Goal: Check status: Check status

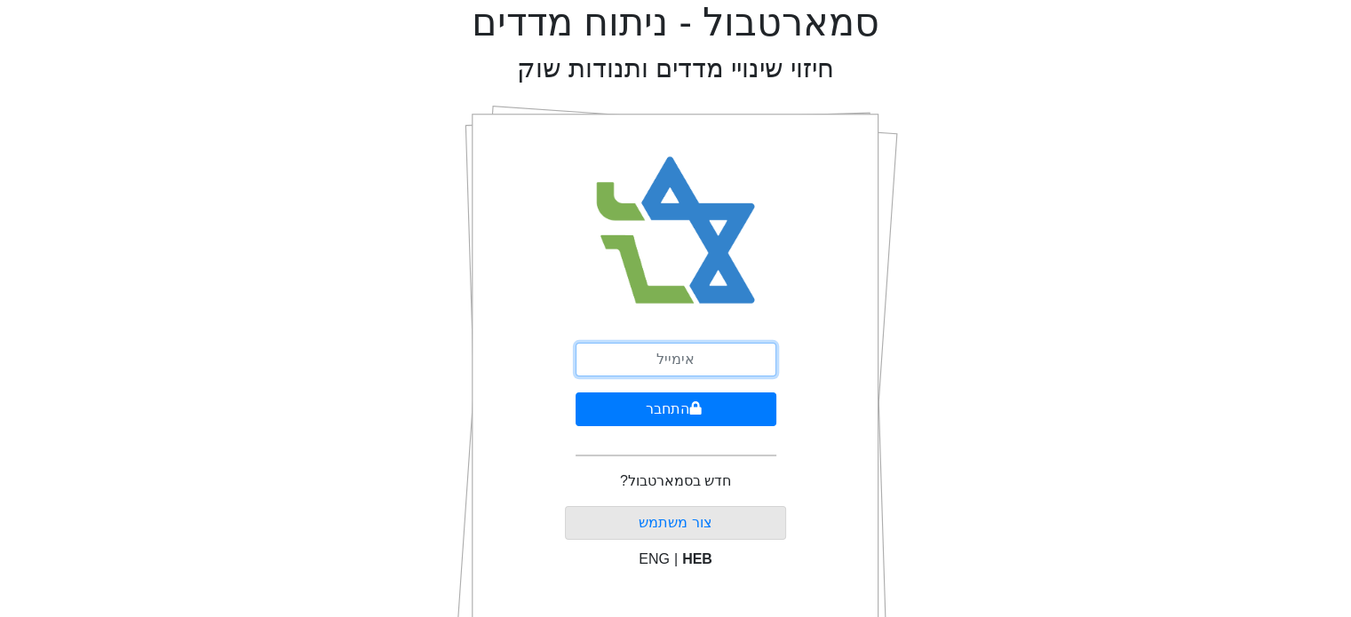
click at [703, 355] on input "email" at bounding box center [676, 360] width 201 height 34
type input "[EMAIL_ADDRESS][DOMAIN_NAME]"
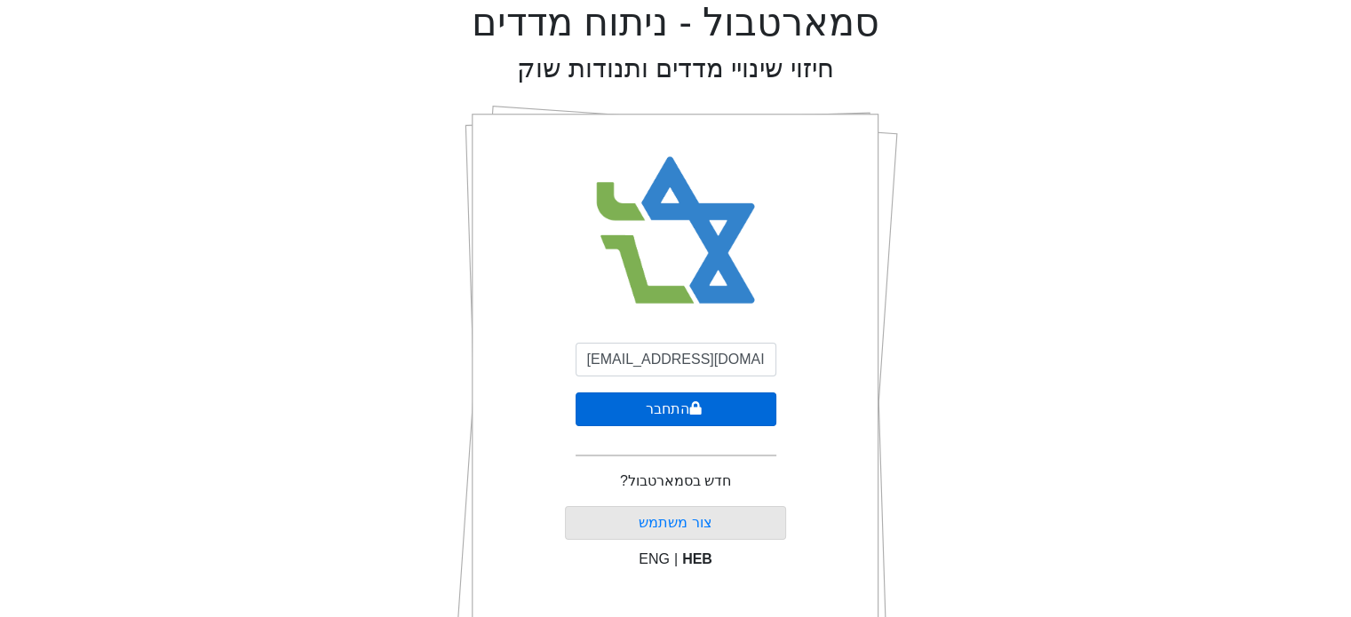
click at [677, 407] on button "התחבר" at bounding box center [676, 410] width 201 height 34
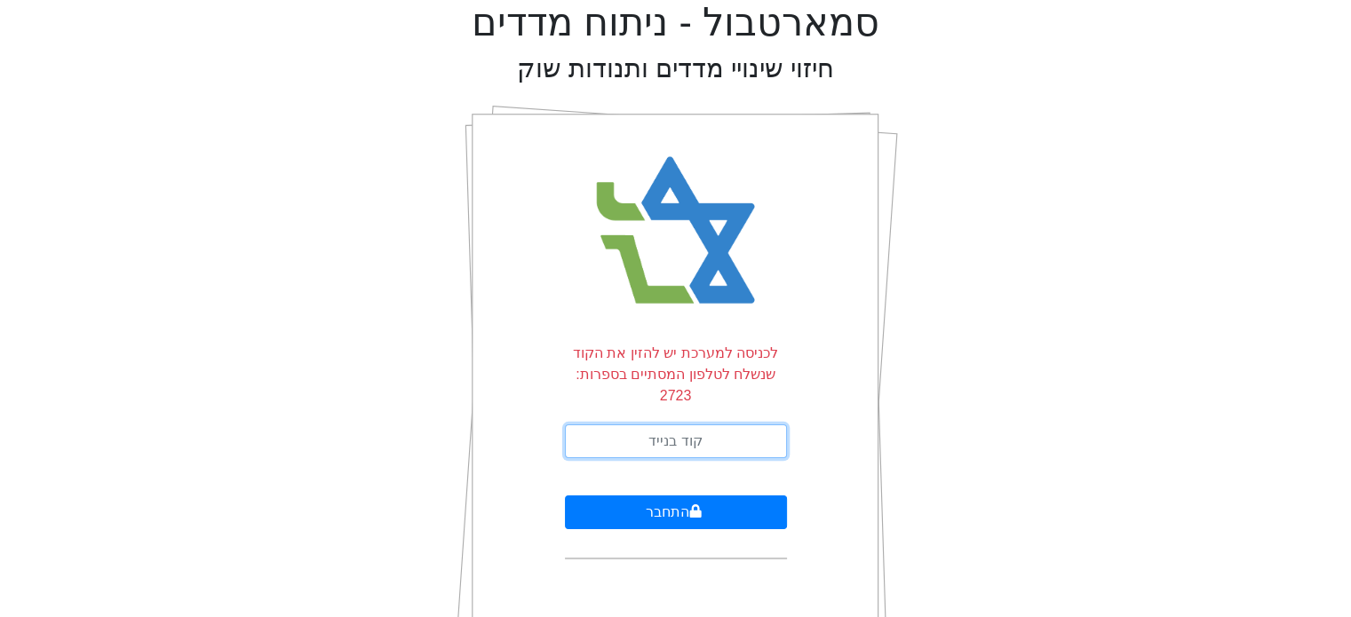
click at [674, 431] on input "text" at bounding box center [676, 442] width 222 height 34
type input "515812"
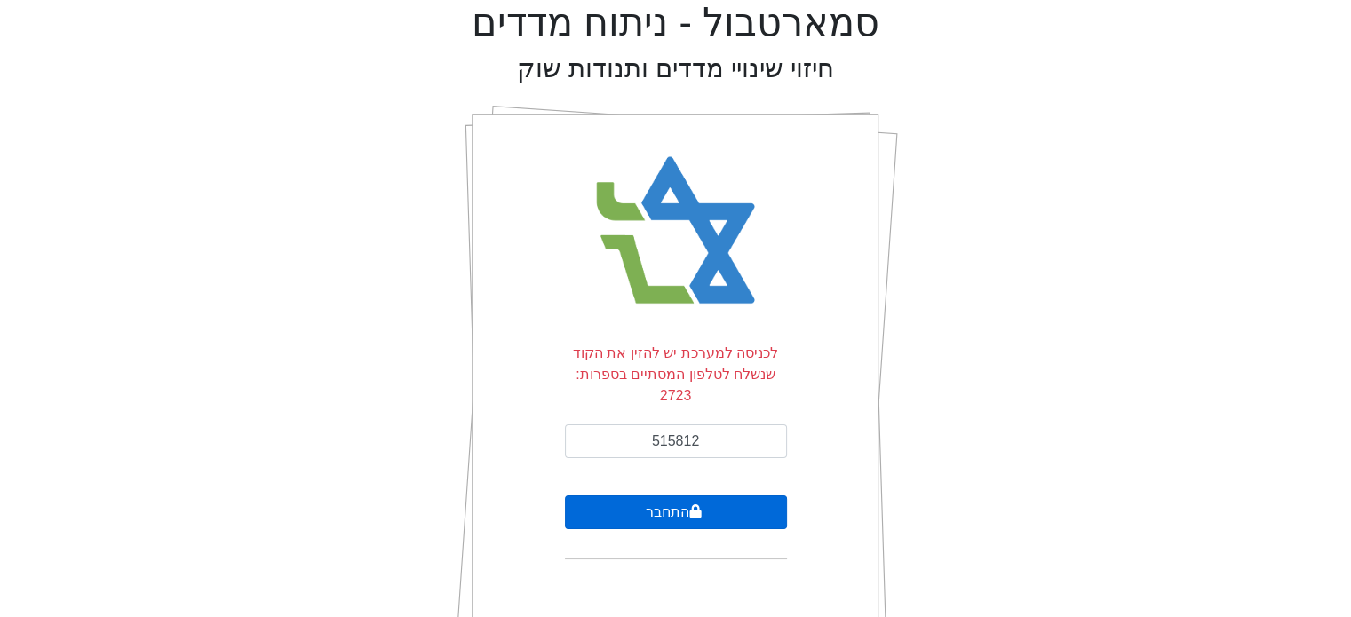
click at [657, 496] on button "התחבר" at bounding box center [676, 513] width 222 height 34
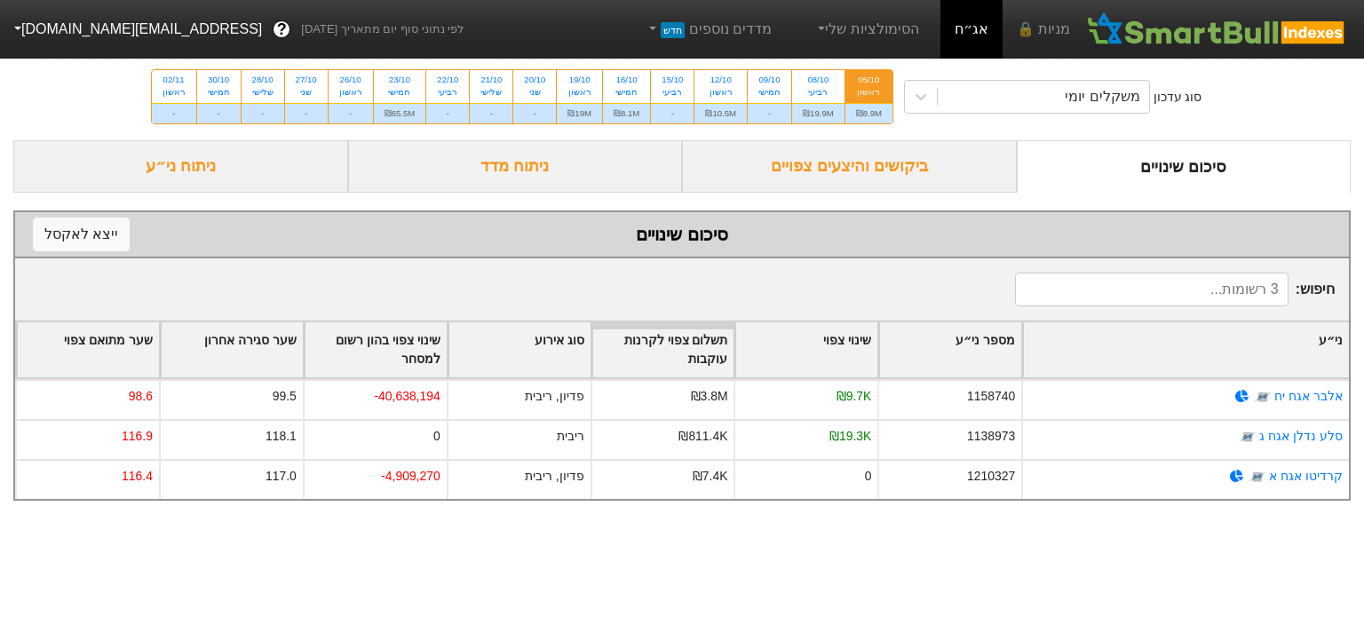
click at [874, 166] on div "ביקושים והיצעים צפויים" at bounding box center [849, 166] width 335 height 52
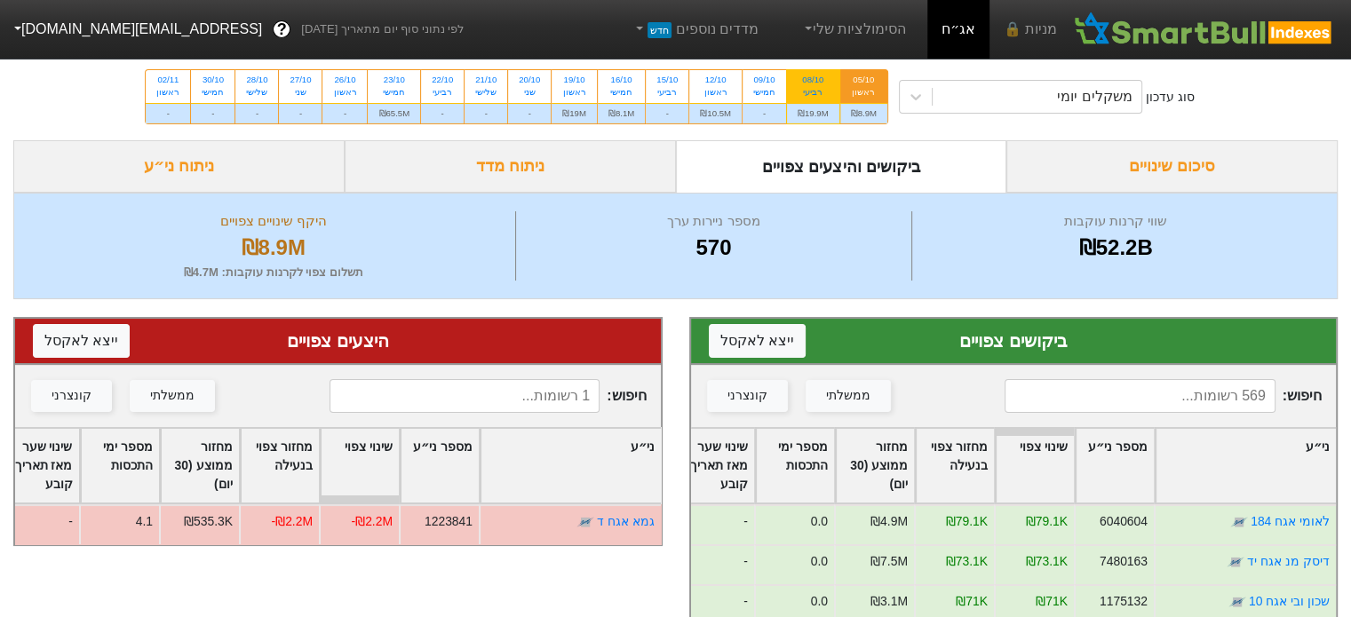
click at [798, 94] on div "רביעי" at bounding box center [813, 92] width 31 height 12
click at [801, 82] on input "08/10 רביעי ₪19.9M" at bounding box center [807, 76] width 12 height 12
radio input "true"
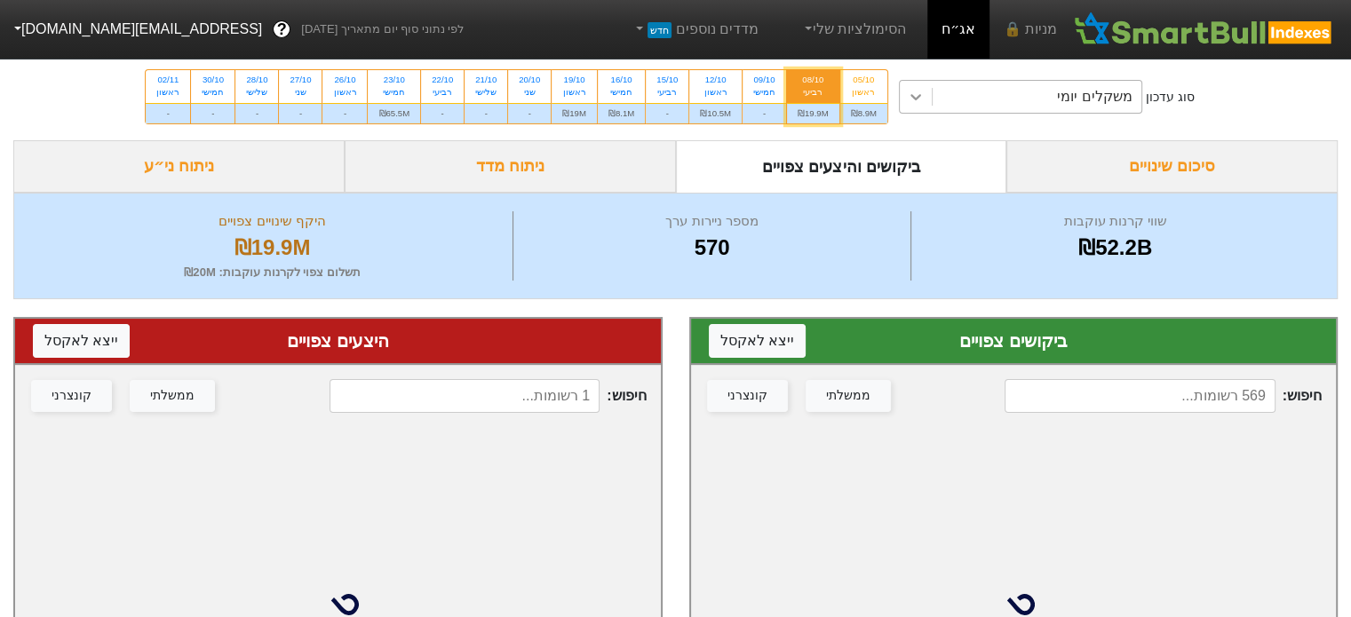
click at [920, 95] on div at bounding box center [916, 97] width 32 height 32
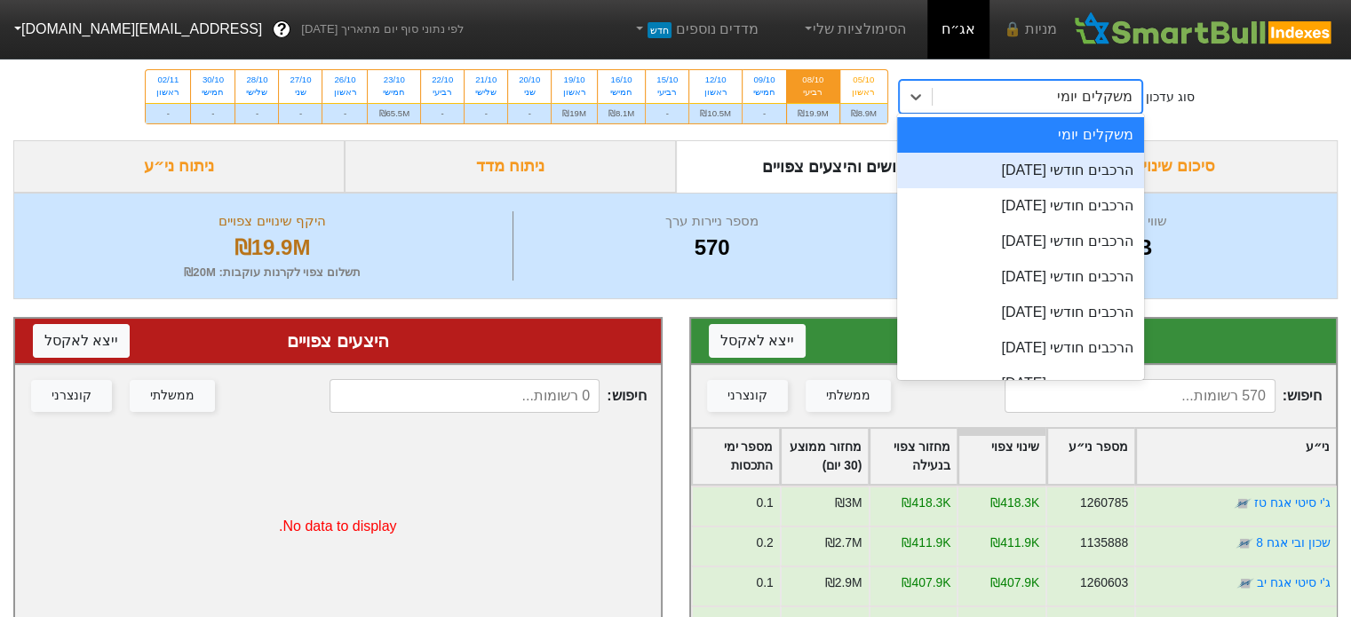
click at [982, 172] on div "הרכבים חודשי [DATE]" at bounding box center [1020, 171] width 247 height 36
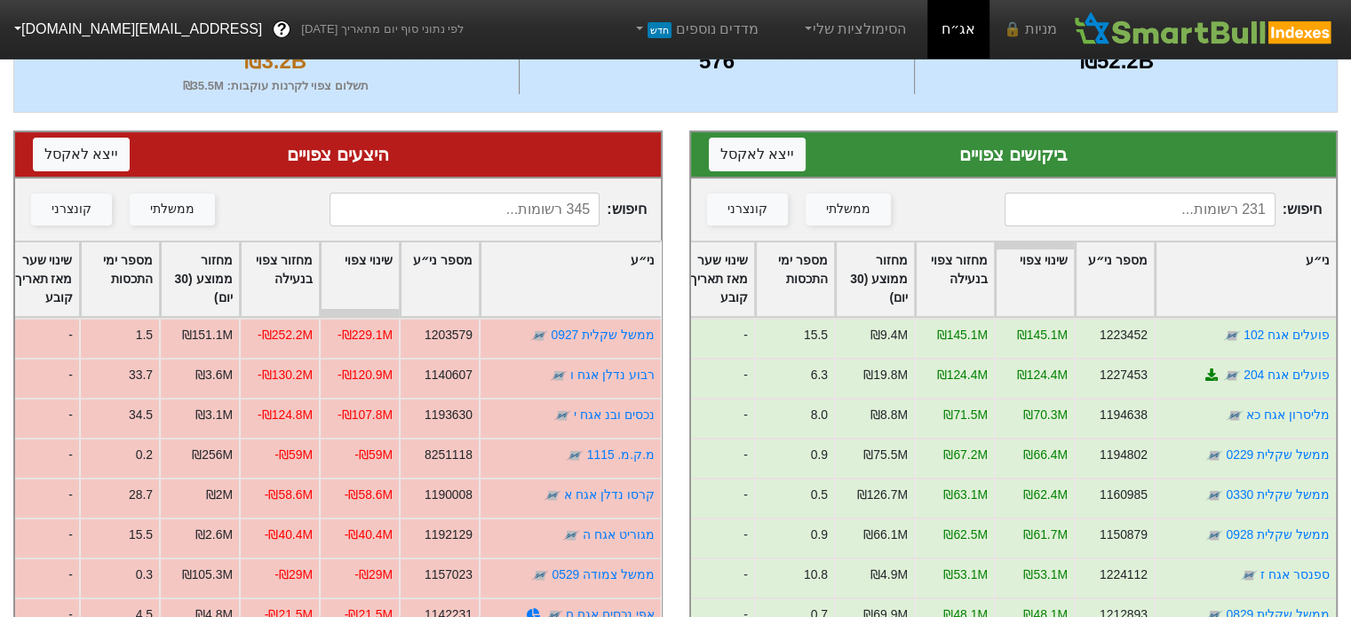
scroll to position [244, 0]
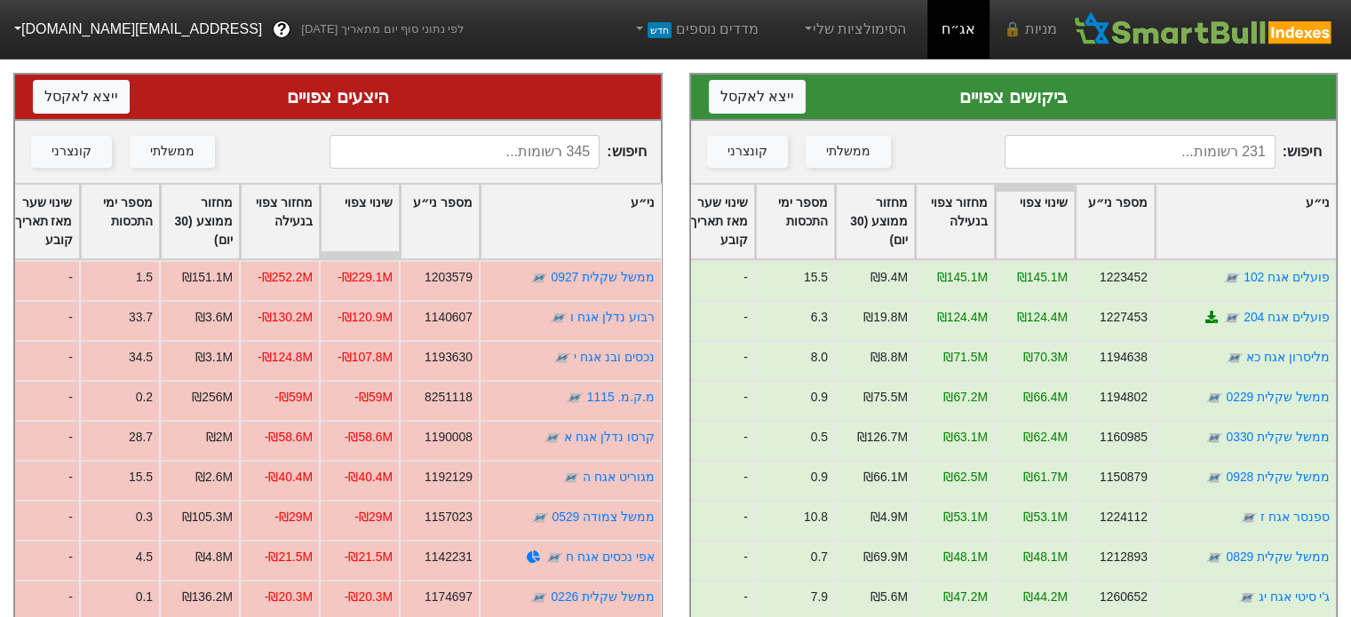
drag, startPoint x: 1349, startPoint y: 342, endPoint x: 1357, endPoint y: 389, distance: 47.8
click at [1350, 389] on html "מניות 🔒 אג״ח הסימולציות שלי מדדים נוספים חדש לפי נתוני סוף יום מתאריך [DATE] ? …" at bounding box center [675, 329] width 1351 height 1146
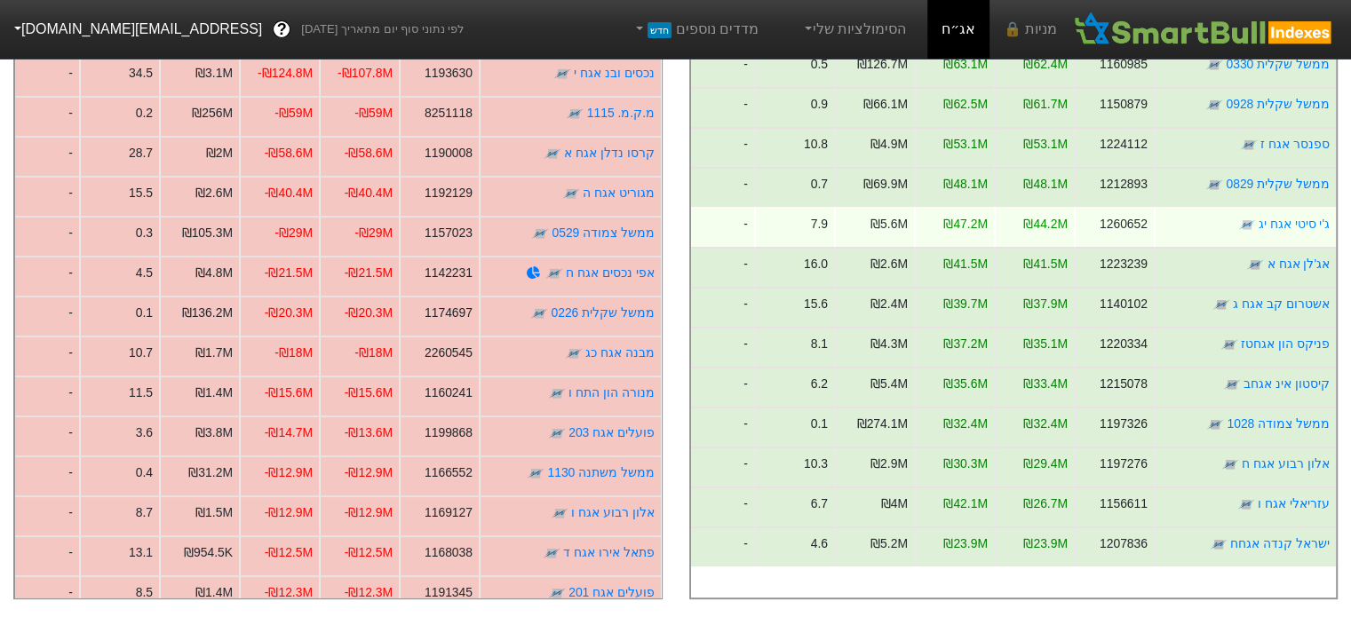
scroll to position [0, 0]
